Goal: Task Accomplishment & Management: Use online tool/utility

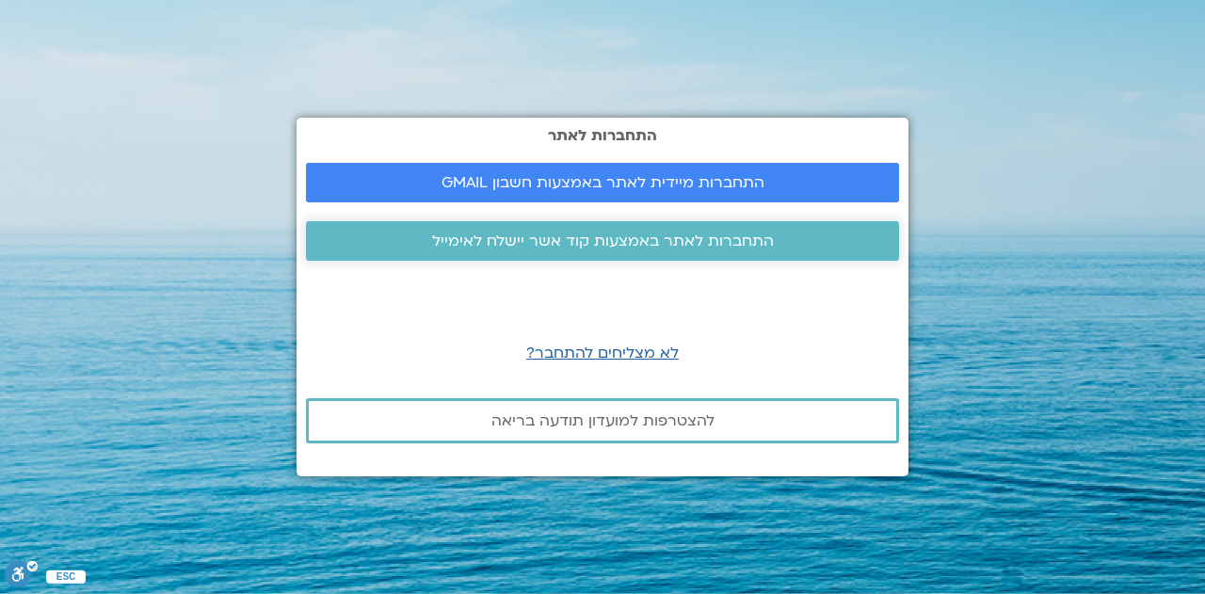
click at [617, 239] on span "התחברות לאתר באמצעות קוד אשר יישלח לאימייל" at bounding box center [603, 240] width 342 height 17
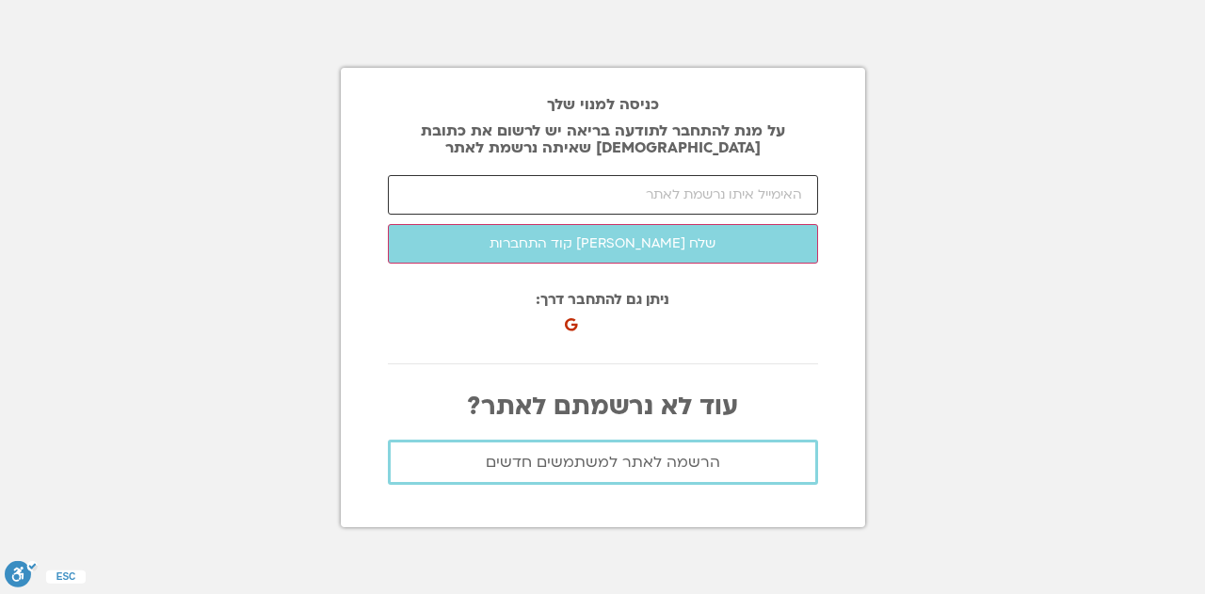
click at [768, 197] on input "email" at bounding box center [603, 195] width 430 height 40
type input "י"
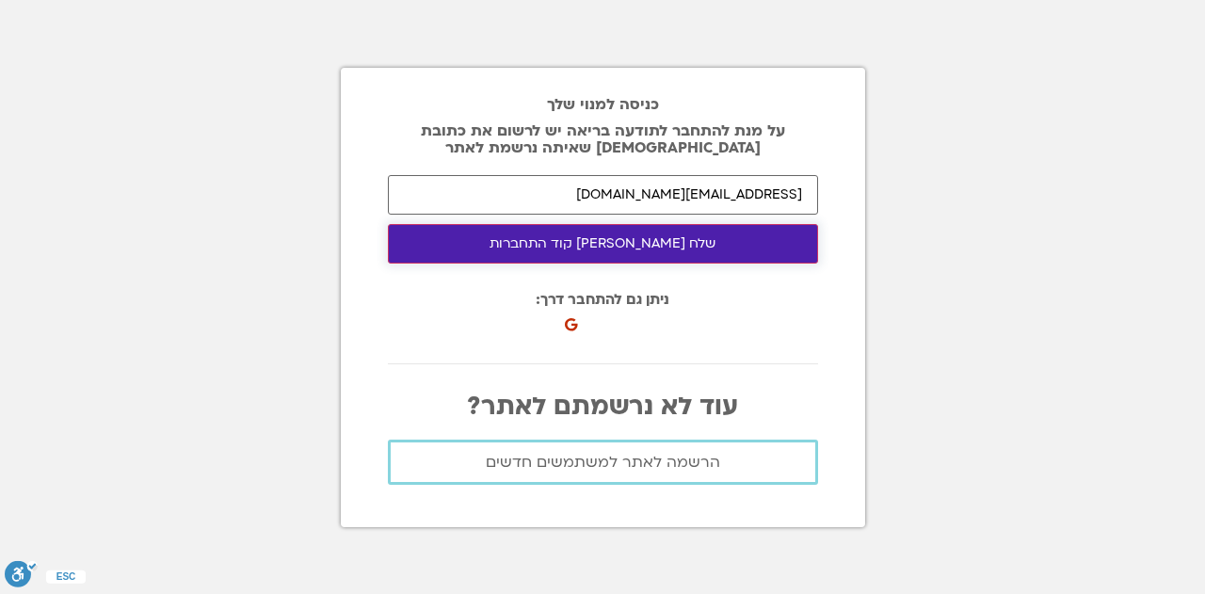
click at [679, 244] on button "שלח [PERSON_NAME] קוד התחברות" at bounding box center [603, 244] width 430 height 40
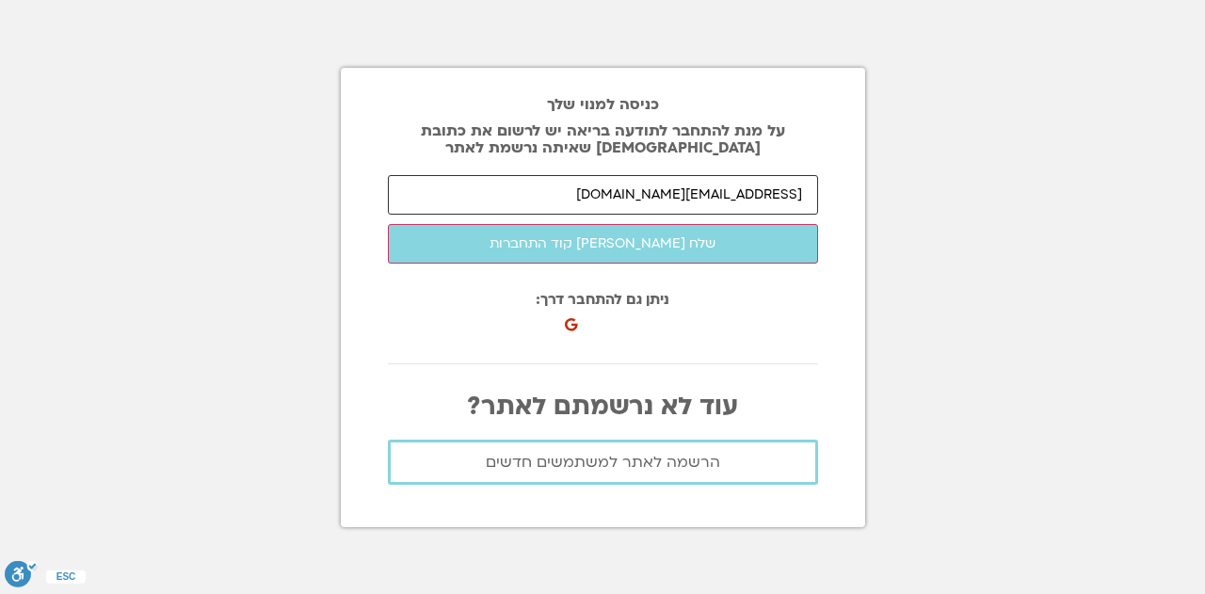
click at [728, 193] on input "[EMAIL_ADDRESS][DOMAIN_NAME]" at bounding box center [603, 195] width 430 height 40
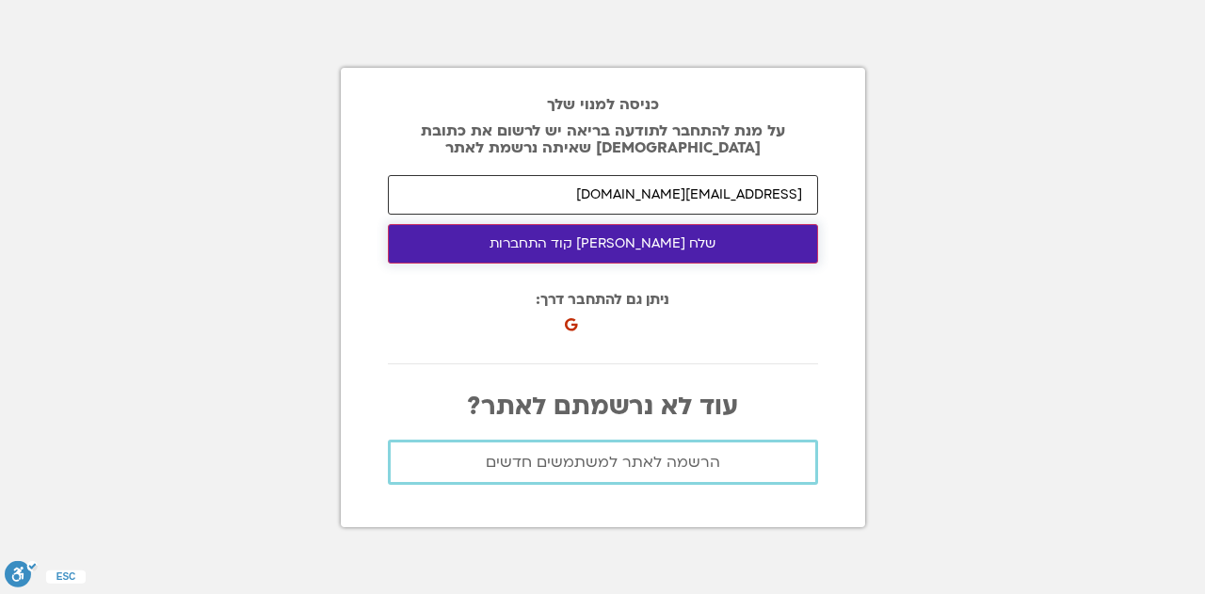
type input "[EMAIL_ADDRESS][DOMAIN_NAME]"
click at [708, 246] on button "שלח [PERSON_NAME] קוד התחברות" at bounding box center [603, 244] width 430 height 40
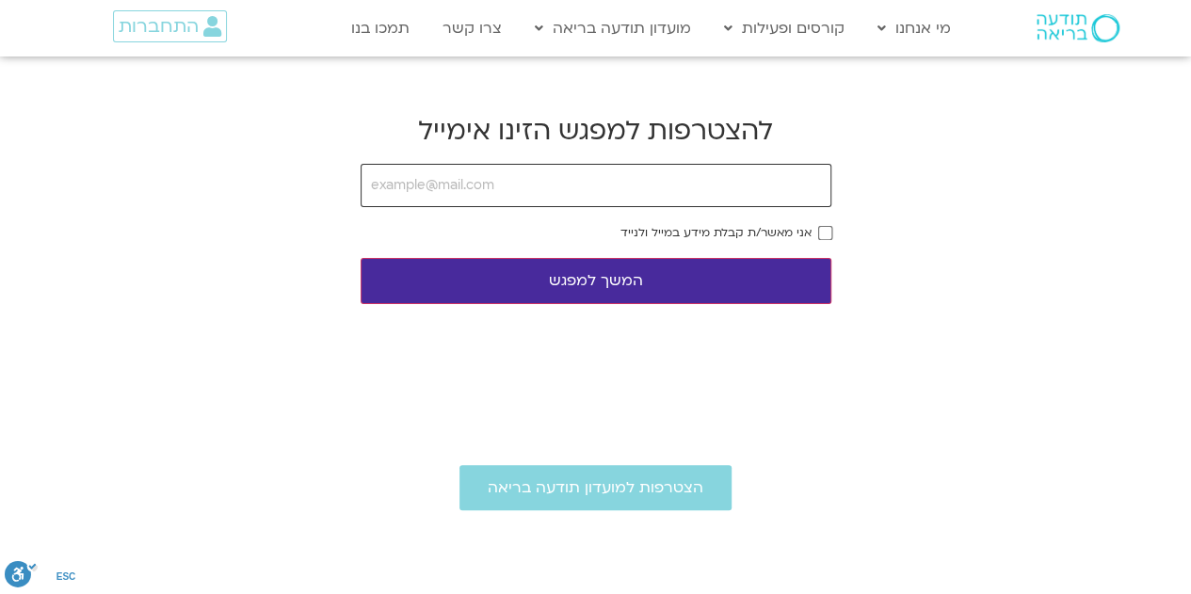
click at [380, 187] on input "email" at bounding box center [595, 185] width 471 height 43
type input "hasid_d@mac.org.il"
drag, startPoint x: 583, startPoint y: 278, endPoint x: 971, endPoint y: 282, distance: 388.7
click at [967, 288] on body "דלג לתוכן Main Menu מי אנחנו מי אנחנו שאלות נפוצות מנחים ומנחות בתודעה בריאה מה…" at bounding box center [595, 504] width 1191 height 1008
click at [720, 274] on button "המשך למפגש" at bounding box center [595, 281] width 471 height 46
